Goal: Information Seeking & Learning: Learn about a topic

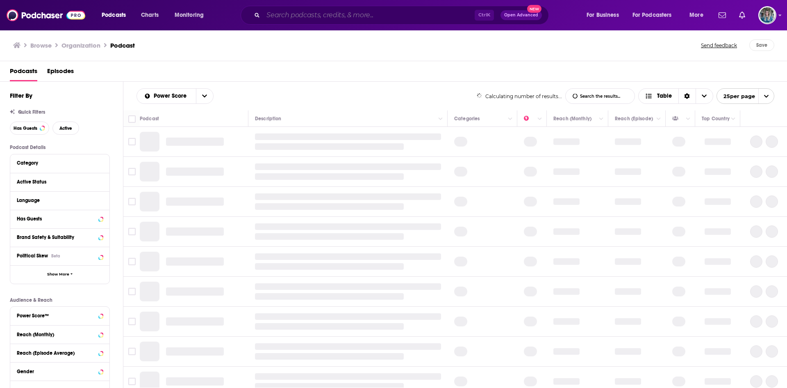
click at [347, 16] on input "Search podcasts, credits, & more..." at bounding box center [369, 15] width 212 height 13
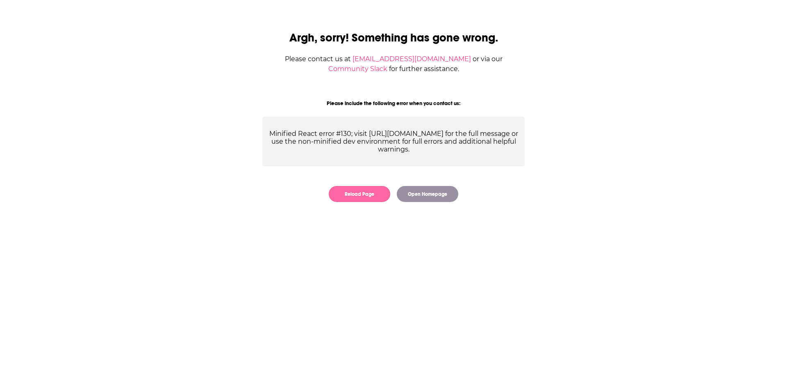
click at [368, 189] on button "Reload Page" at bounding box center [360, 194] width 62 height 16
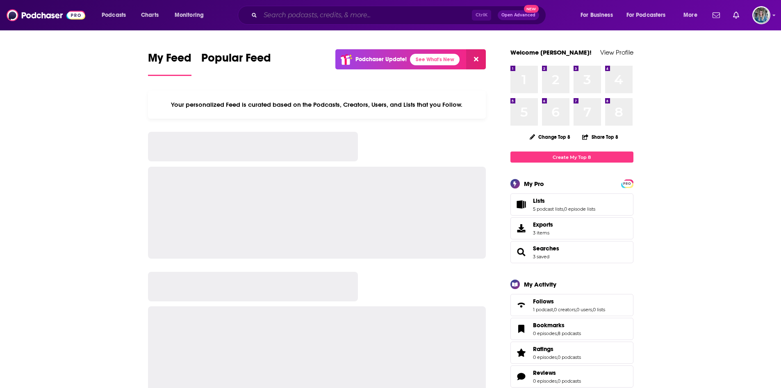
click at [276, 13] on input "Search podcasts, credits, & more..." at bounding box center [366, 15] width 212 height 13
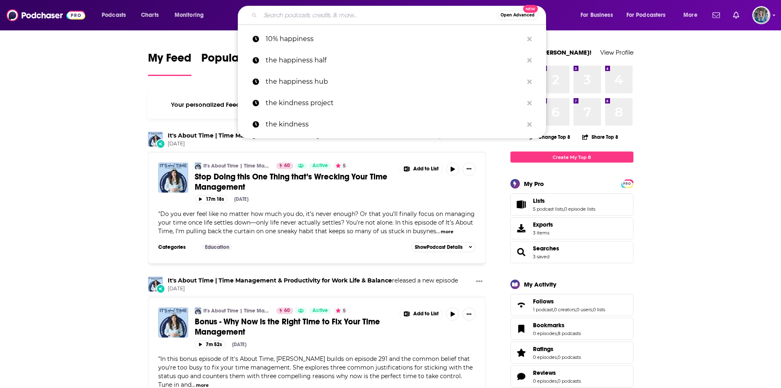
type input "o"
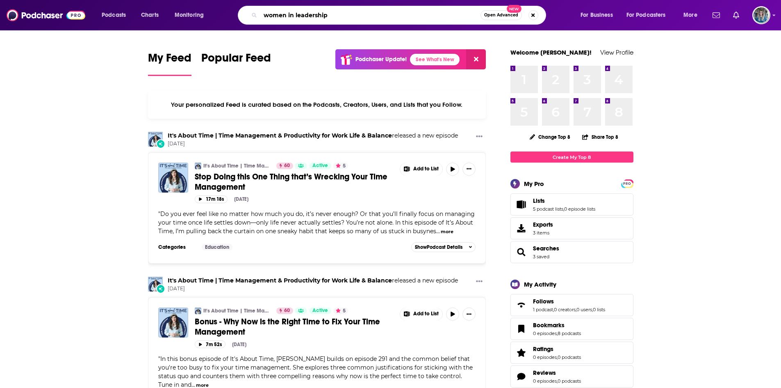
type input "women in leadership"
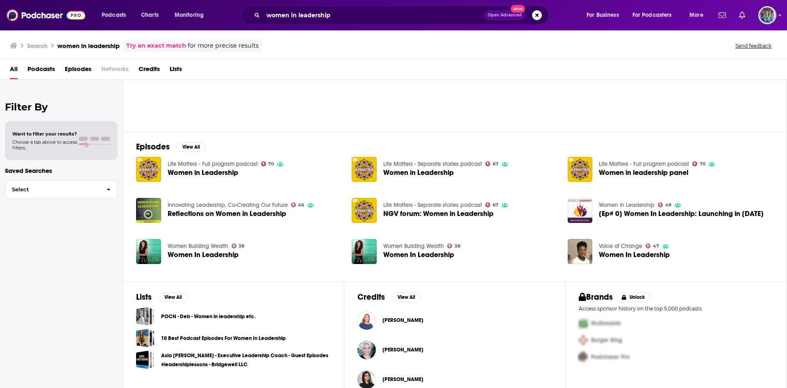
scroll to position [76, 0]
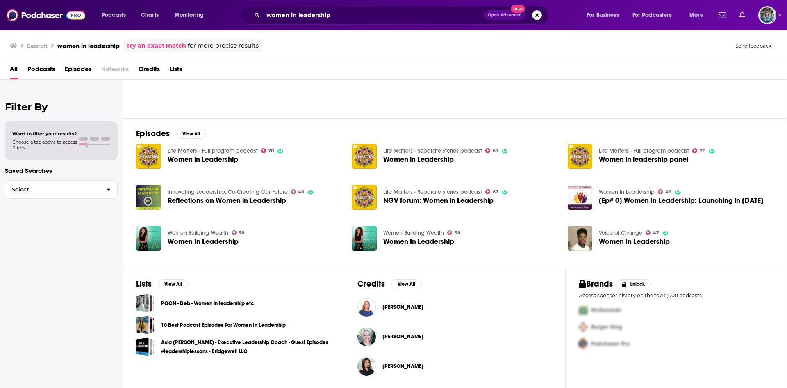
click at [230, 322] on link "10 Best Podcast Episodes For Women In Leadership" at bounding box center [223, 324] width 125 height 9
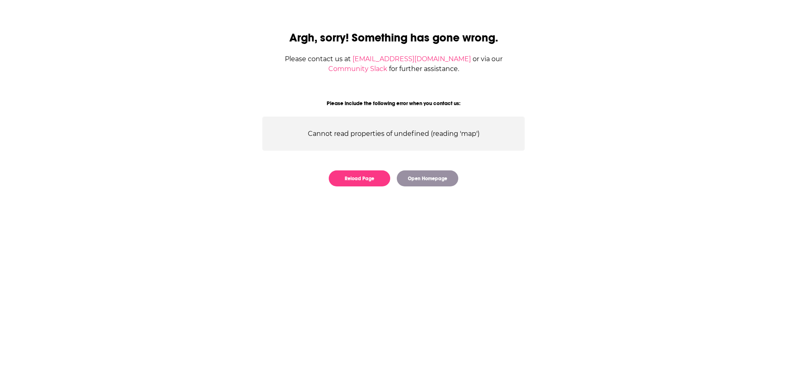
click at [341, 165] on div "Argh, sorry! Something has gone wrong. Please contact us at contact@podchaser.c…" at bounding box center [393, 103] width 289 height 181
click at [350, 177] on button "Reload Page" at bounding box center [360, 178] width 62 height 16
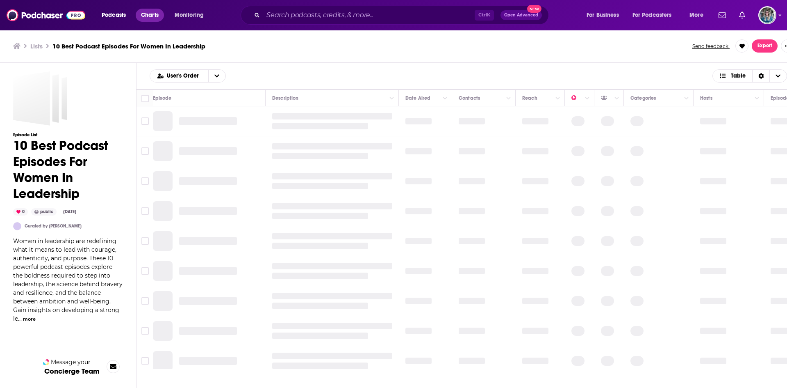
click at [148, 14] on span "Charts" at bounding box center [150, 14] width 18 height 11
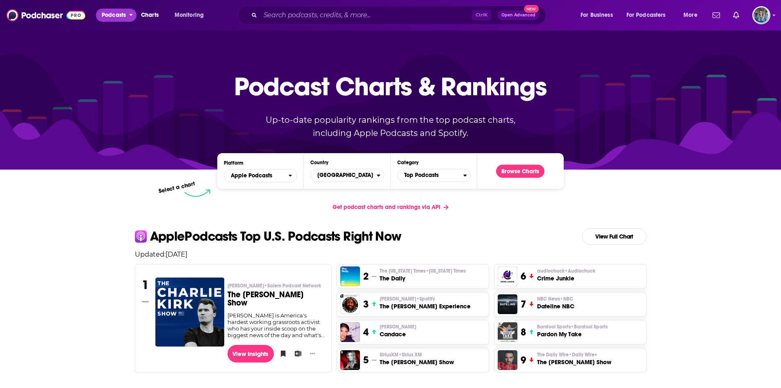
click at [123, 14] on span "Podcasts" at bounding box center [114, 14] width 24 height 11
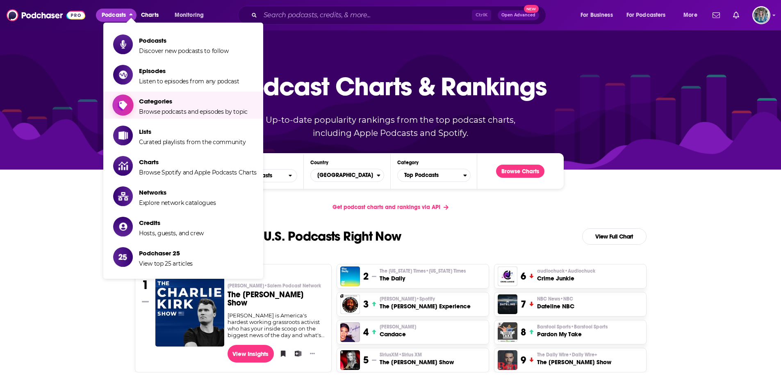
click at [148, 106] on span "Categories Browse podcasts and episodes by topic" at bounding box center [193, 105] width 109 height 21
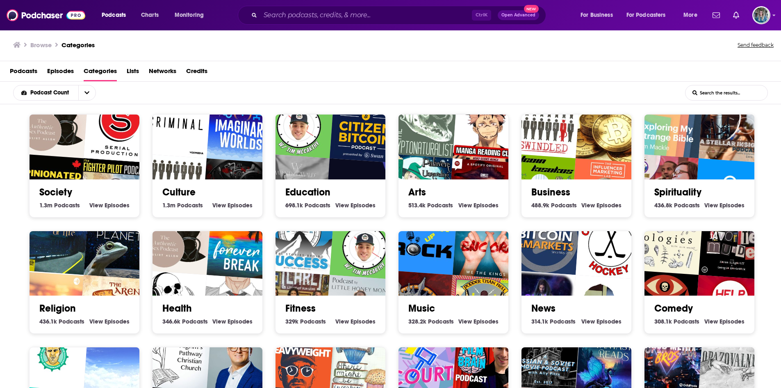
click at [559, 155] on img "Swindled" at bounding box center [545, 123] width 71 height 71
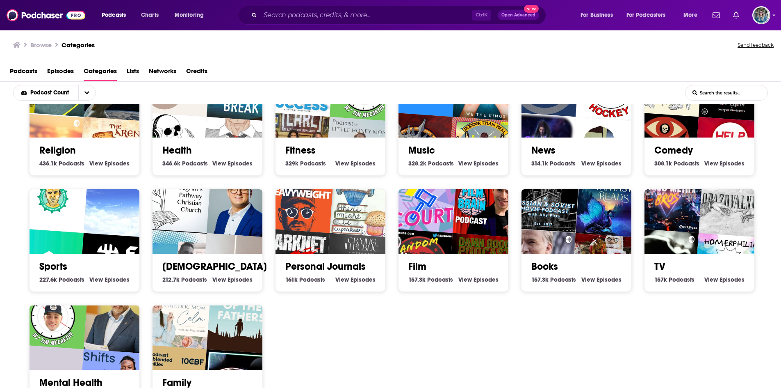
scroll to position [241, 0]
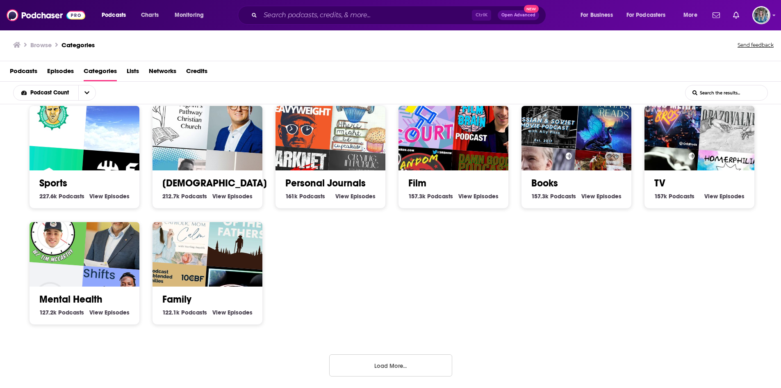
click at [395, 352] on div "Society 1.3m Society Podcasts View Society Episodes Culture 1.3m Culture Podcas…" at bounding box center [390, 246] width 781 height 285
click at [395, 361] on button "Load More..." at bounding box center [390, 365] width 123 height 22
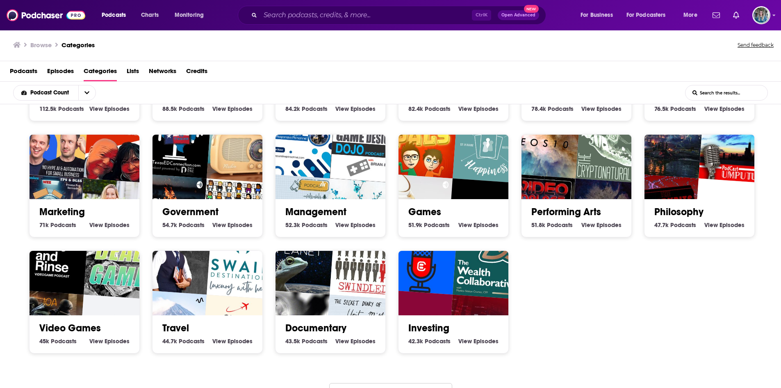
scroll to position [590, 0]
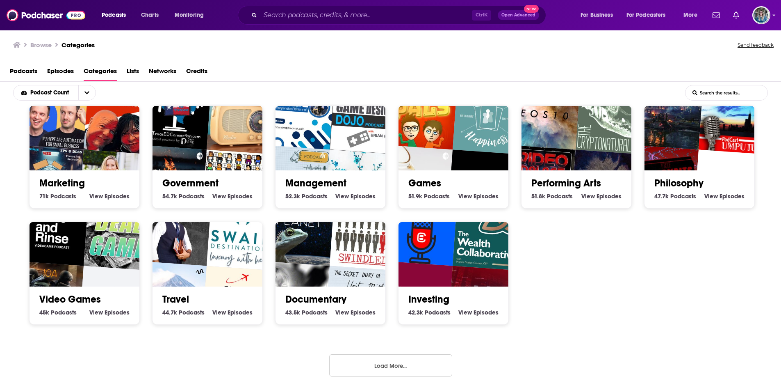
click at [387, 368] on button "Load More..." at bounding box center [390, 365] width 123 height 22
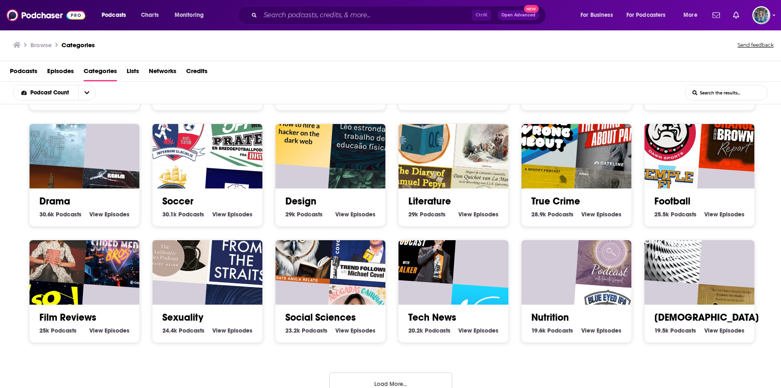
scroll to position [938, 0]
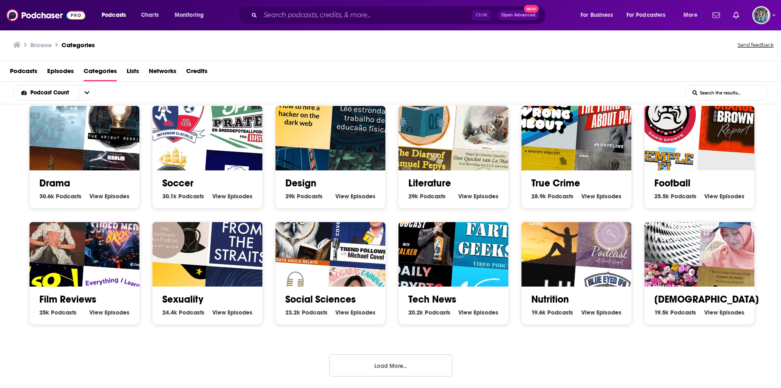
click at [420, 370] on button "Load More..." at bounding box center [390, 365] width 123 height 22
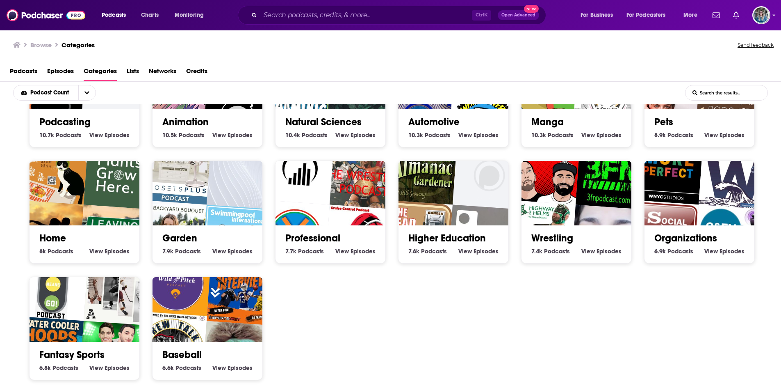
scroll to position [1403, 0]
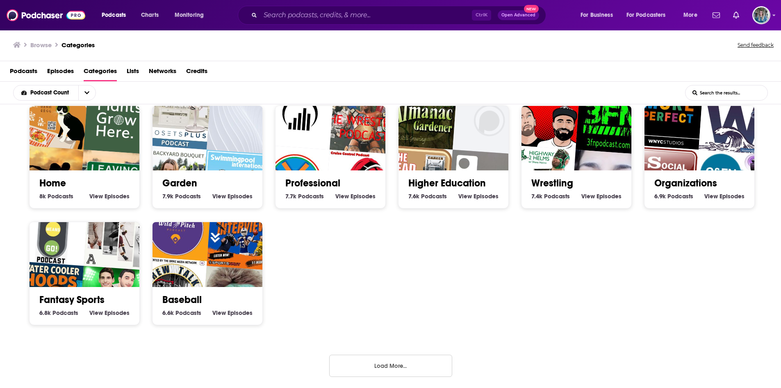
click at [389, 371] on button "Load More..." at bounding box center [390, 365] width 123 height 22
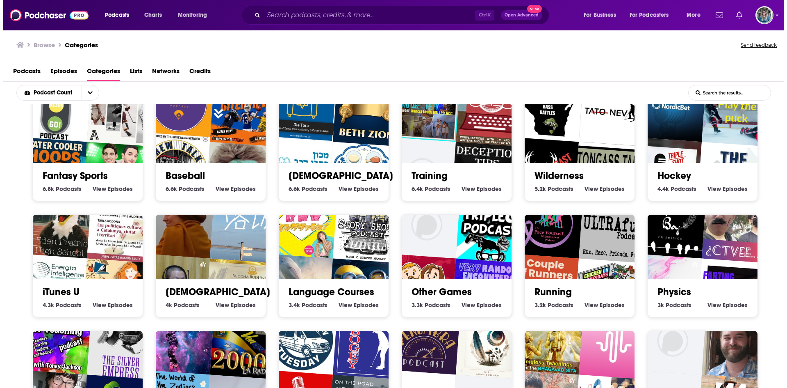
scroll to position [1533, 0]
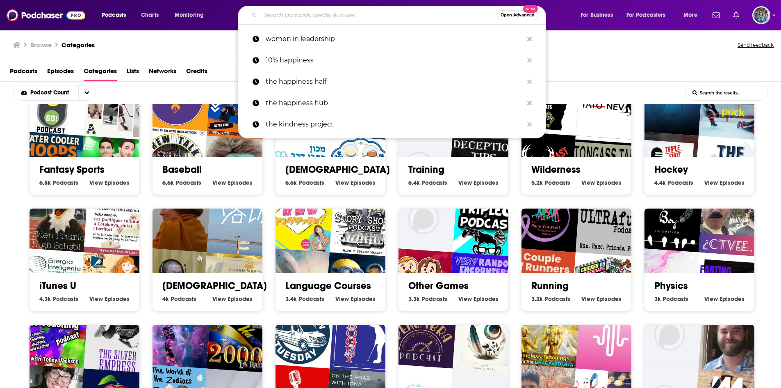
click at [350, 13] on input "Search podcasts, credits, & more..." at bounding box center [378, 15] width 237 height 13
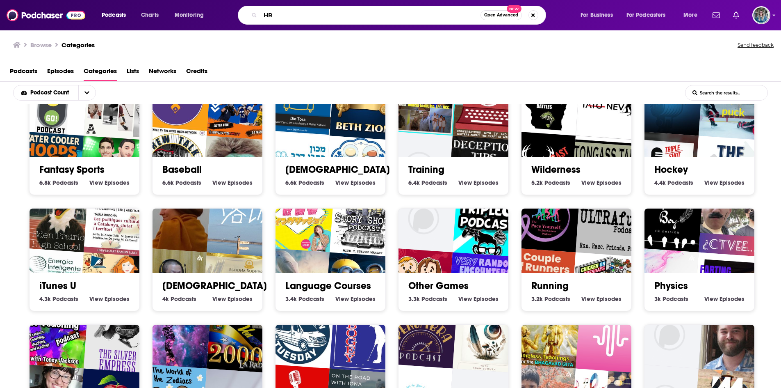
type input "HR"
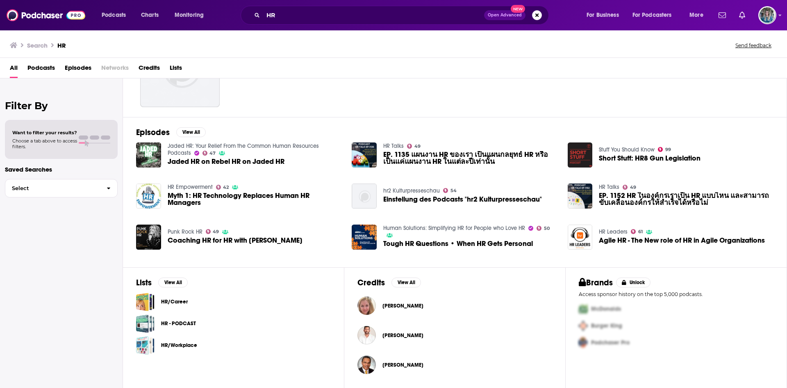
scroll to position [76, 0]
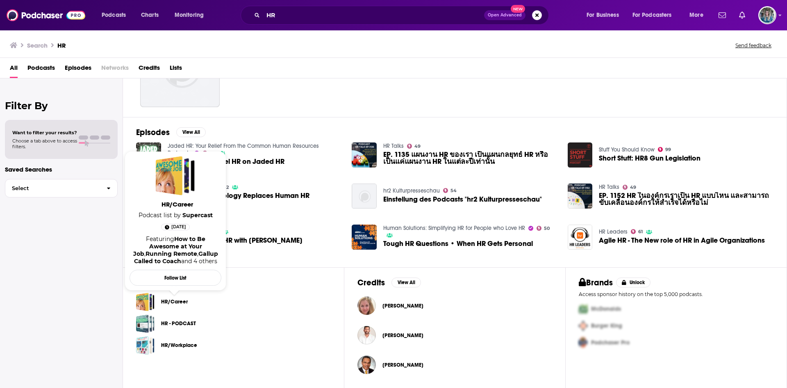
click at [174, 300] on link "HR/Career" at bounding box center [174, 301] width 27 height 9
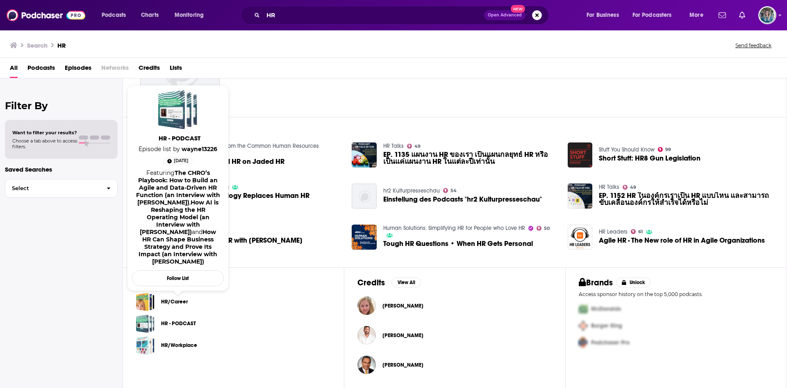
click at [173, 324] on link "HR - PODCAST" at bounding box center [178, 323] width 35 height 9
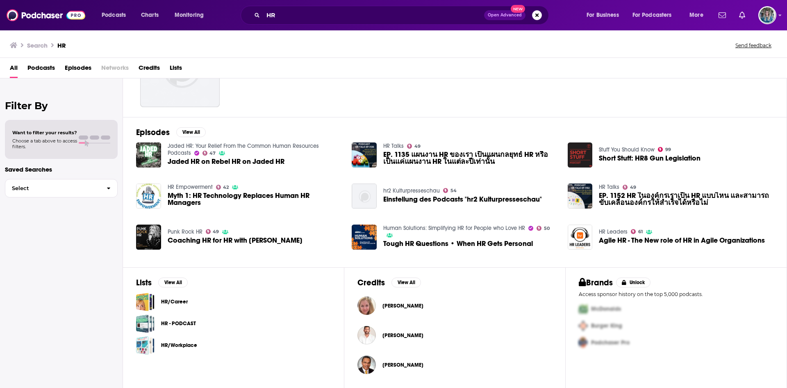
scroll to position [0, 0]
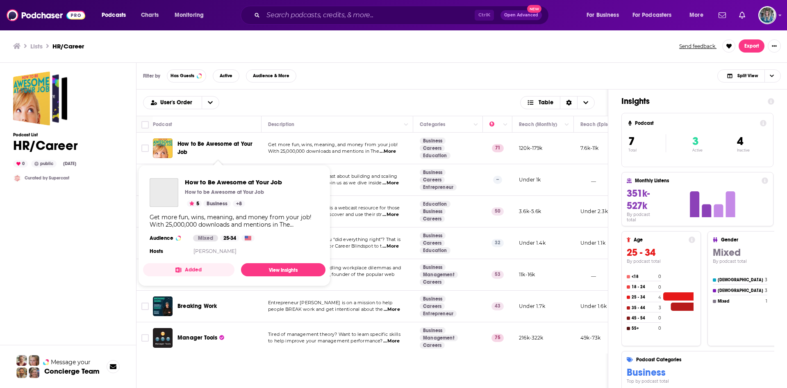
click at [223, 144] on span "How to Be Awesome at Your Job" at bounding box center [215, 147] width 75 height 15
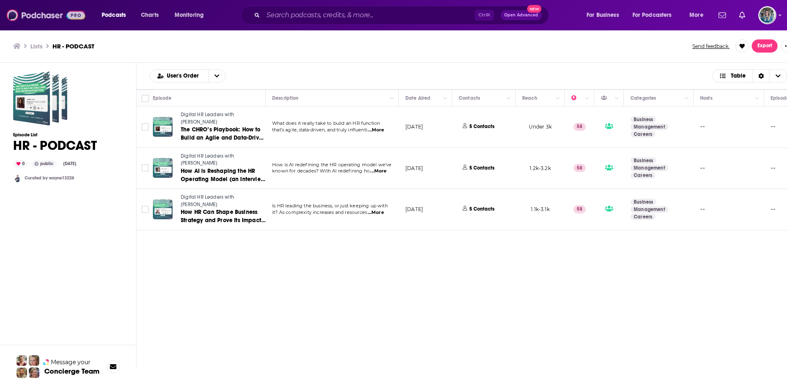
click at [28, 13] on img at bounding box center [46, 15] width 79 height 16
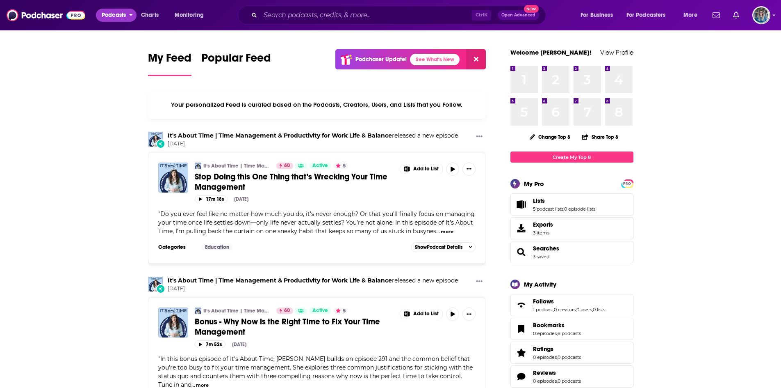
click at [119, 13] on span "Podcasts" at bounding box center [114, 14] width 24 height 11
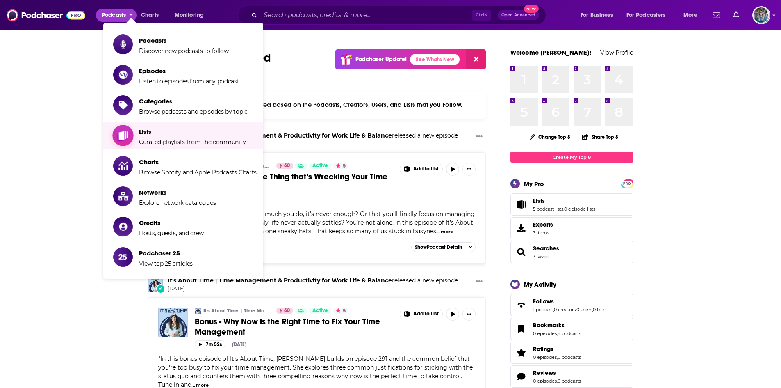
click at [155, 133] on span "Lists" at bounding box center [192, 132] width 107 height 8
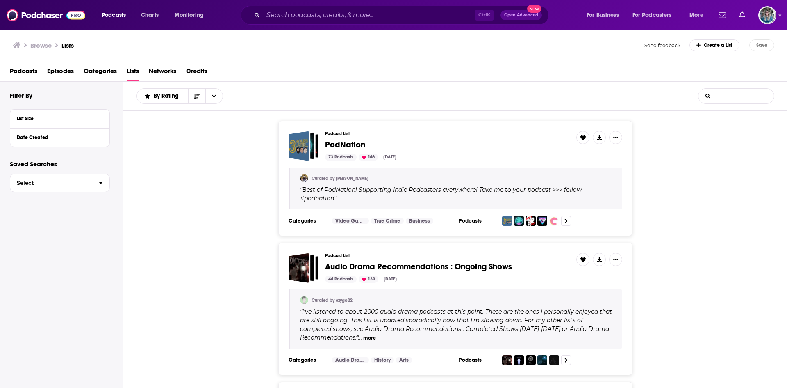
click at [738, 91] on input "List Search Input" at bounding box center [736, 96] width 75 height 15
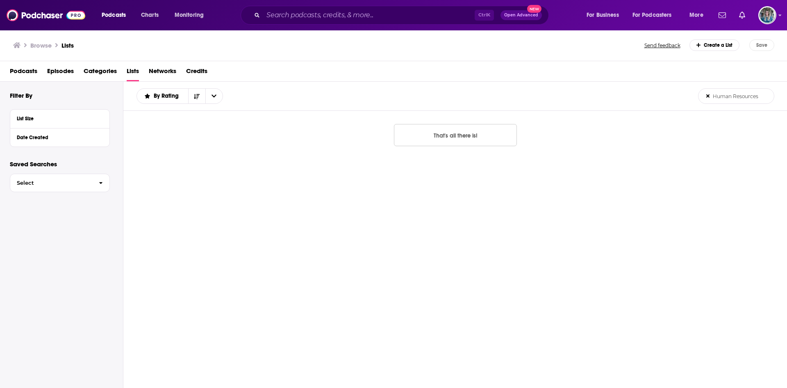
type input "Human Resources"
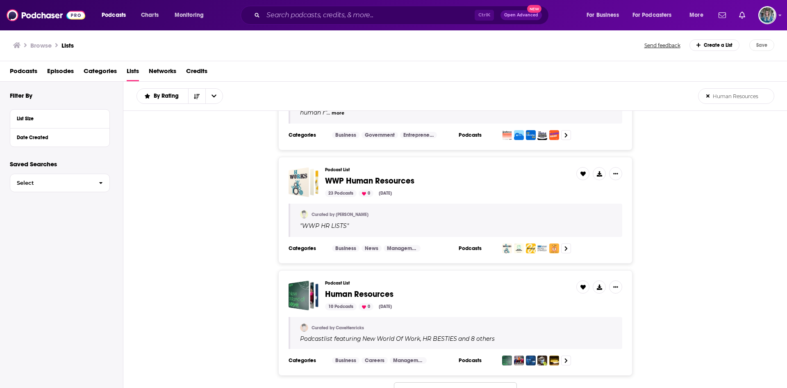
scroll to position [994, 0]
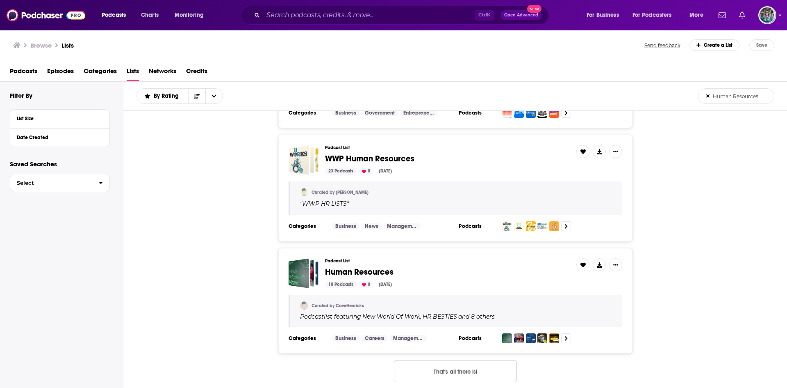
click at [356, 266] on div "Podcast List Human Resources 10 Podcasts 0 Oct 2, 2024" at bounding box center [447, 273] width 245 height 30
click at [361, 271] on span "Human Resources" at bounding box center [359, 272] width 68 height 10
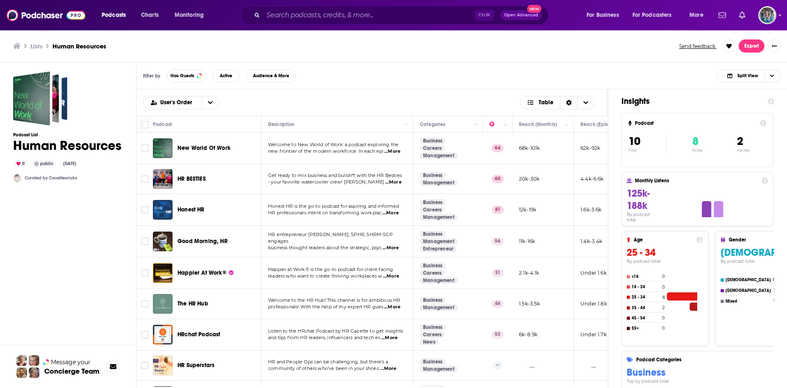
scroll to position [63, 0]
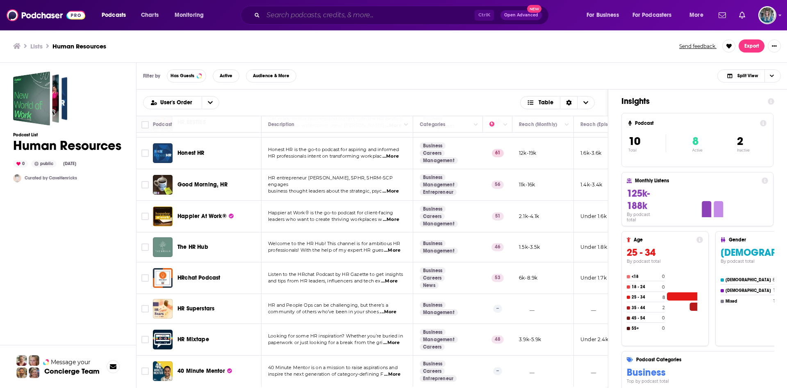
click at [323, 14] on input "Search podcasts, credits, & more..." at bounding box center [369, 15] width 212 height 13
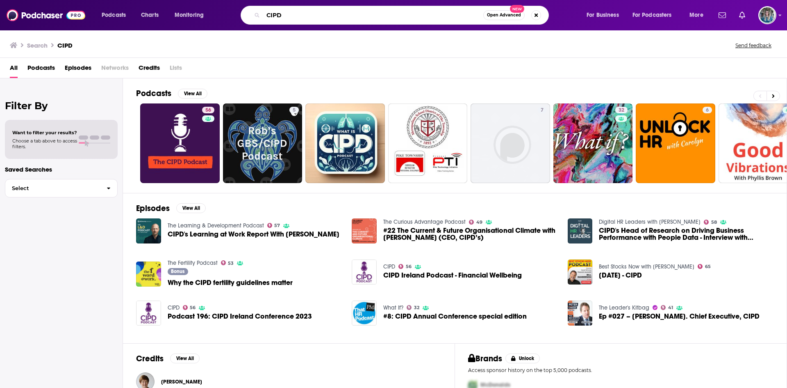
drag, startPoint x: 296, startPoint y: 13, endPoint x: 223, endPoint y: 11, distance: 73.0
click at [223, 11] on div "Podcasts Charts Monitoring CIPD Open Advanced New For Business For Podcasters M…" at bounding box center [404, 15] width 616 height 19
type input "Black Women"
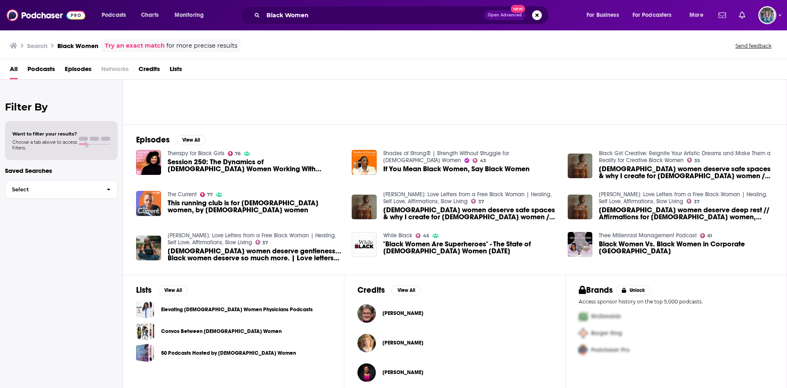
scroll to position [76, 0]
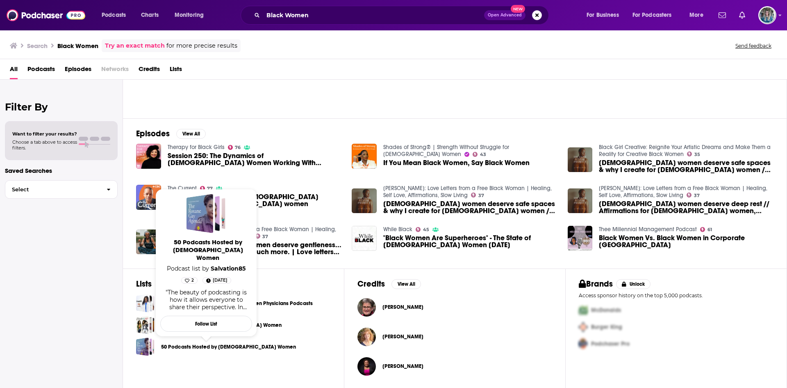
click at [231, 346] on link "50 Podcasts Hosted by [DEMOGRAPHIC_DATA] Women" at bounding box center [228, 346] width 135 height 9
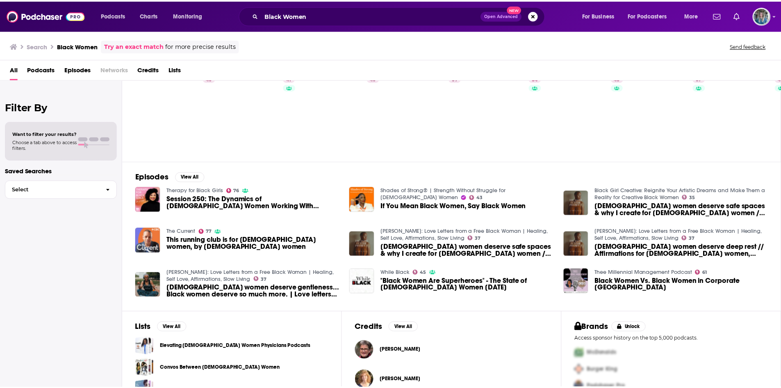
scroll to position [22, 0]
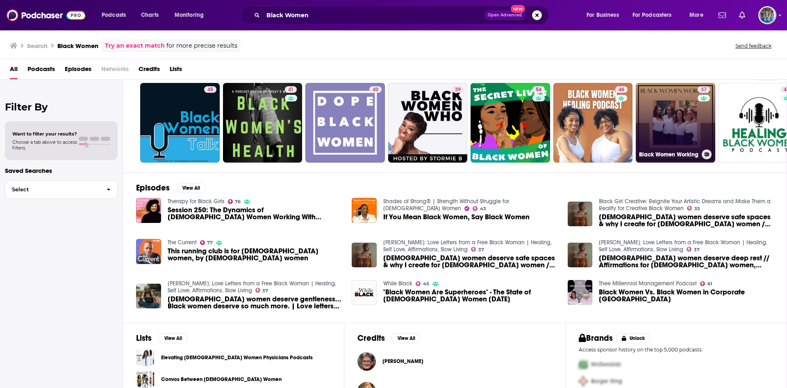
click at [691, 141] on link "37 Black Women Working" at bounding box center [676, 123] width 80 height 80
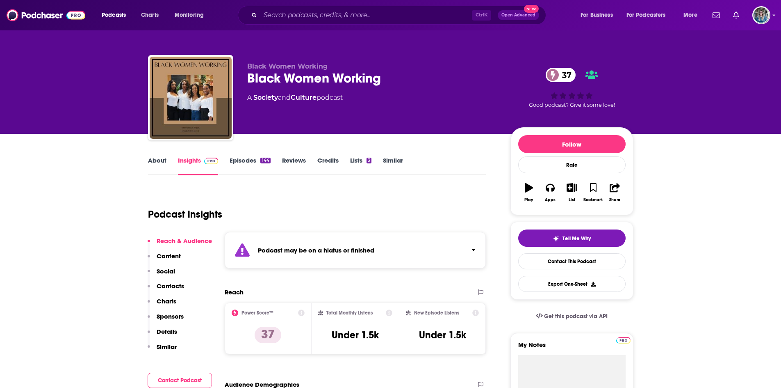
click at [246, 160] on link "Episodes 144" at bounding box center [250, 165] width 41 height 19
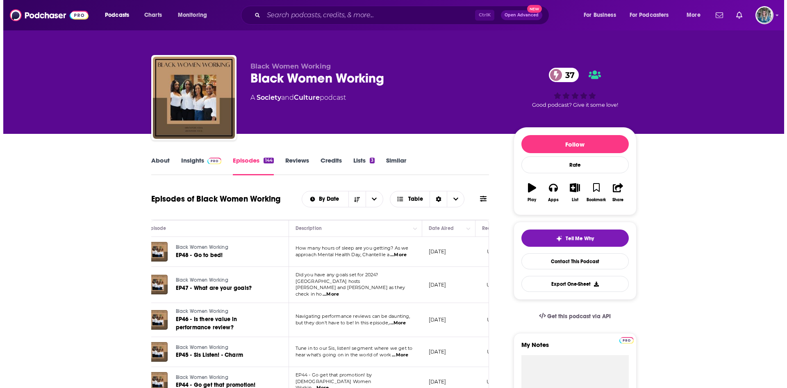
scroll to position [0, 27]
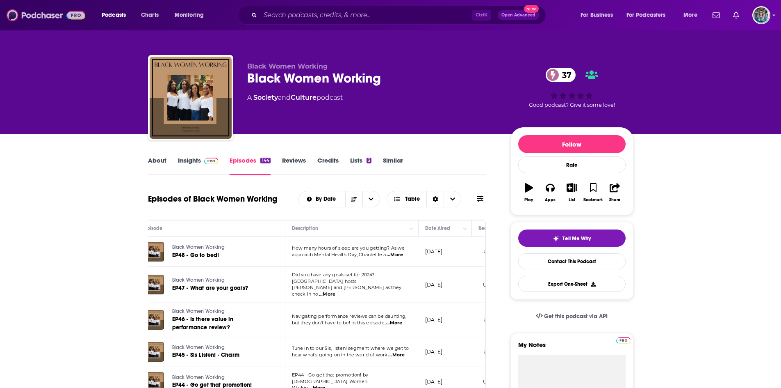
click at [43, 15] on img at bounding box center [46, 15] width 79 height 16
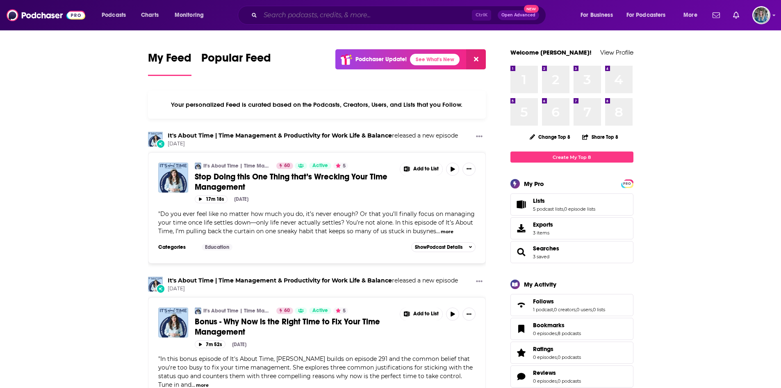
click at [314, 15] on input "Search podcasts, credits, & more..." at bounding box center [366, 15] width 212 height 13
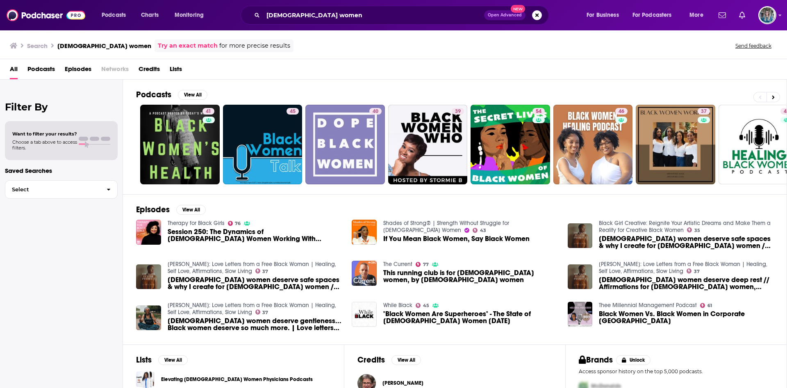
scroll to position [1, 0]
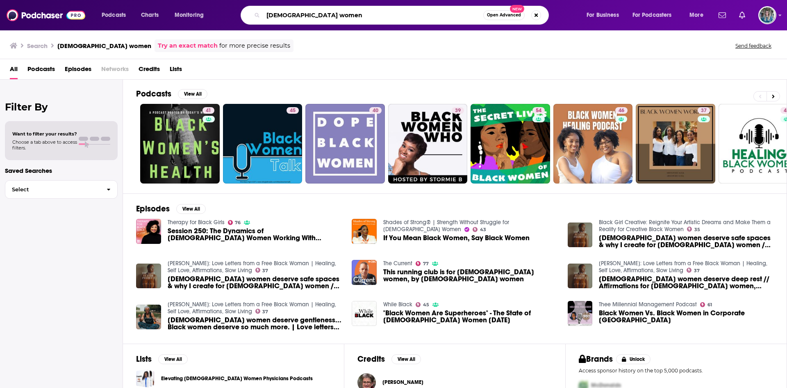
drag, startPoint x: 326, startPoint y: 21, endPoint x: 208, endPoint y: -7, distance: 121.7
click at [208, 0] on html "Podcasts Charts Monitoring black women Open Advanced New For Business For Podca…" at bounding box center [393, 194] width 787 height 388
type input "hr magazine"
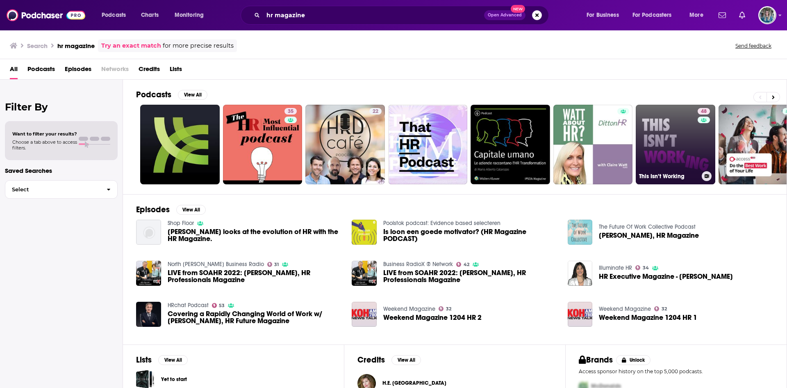
click at [688, 155] on link "48 This Isn’t Working" at bounding box center [676, 145] width 80 height 80
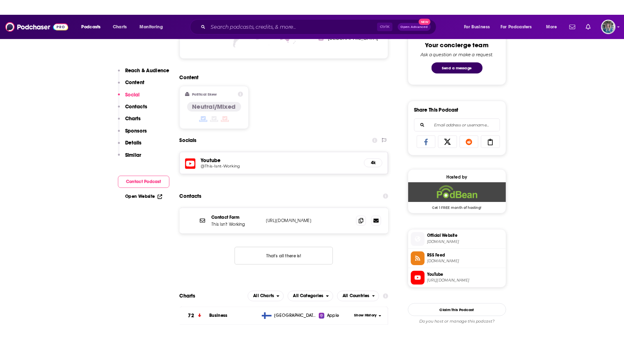
scroll to position [445, 0]
